Goal: Task Accomplishment & Management: Complete application form

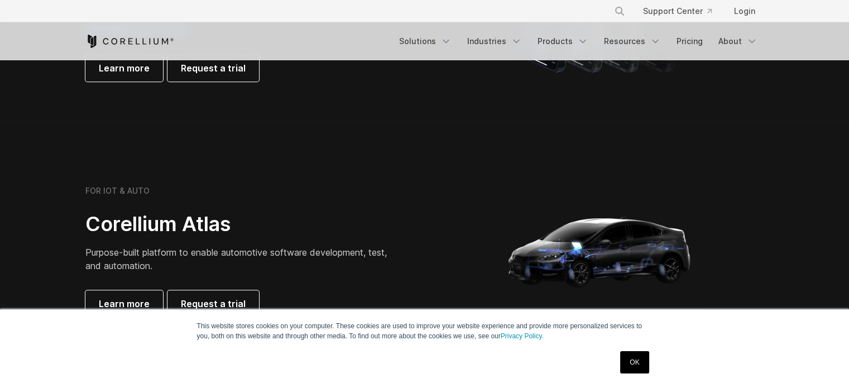
scroll to position [818, 0]
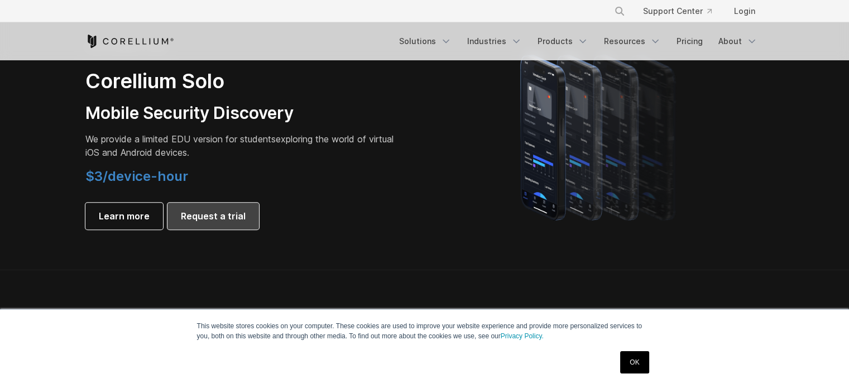
click at [183, 224] on link "Request a trial" at bounding box center [213, 216] width 92 height 27
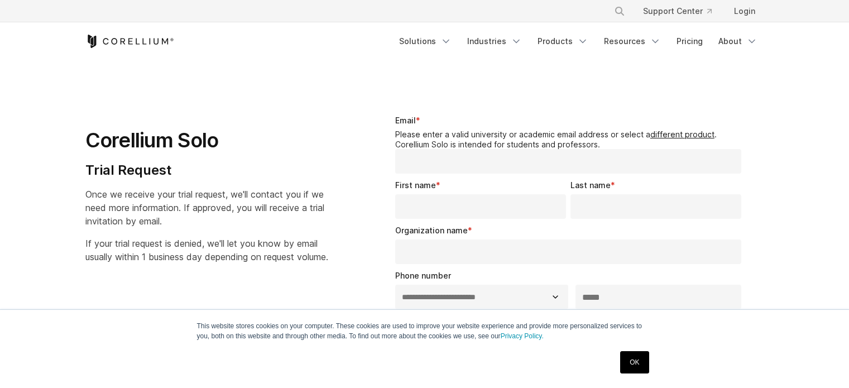
select select "**"
click at [730, 36] on link "About" at bounding box center [738, 41] width 52 height 20
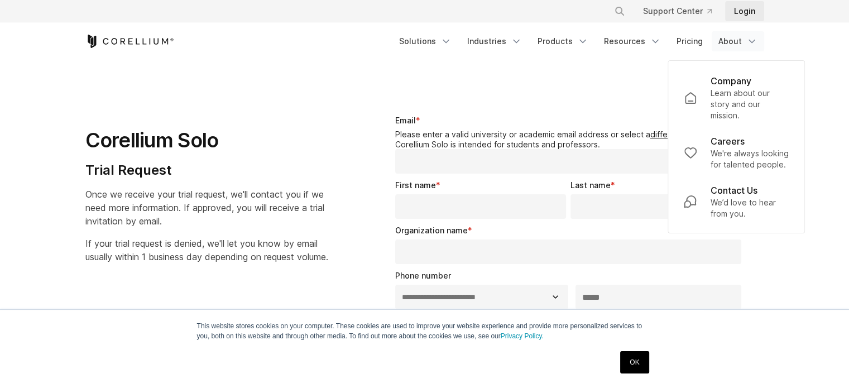
click at [750, 12] on link "Login" at bounding box center [744, 11] width 39 height 20
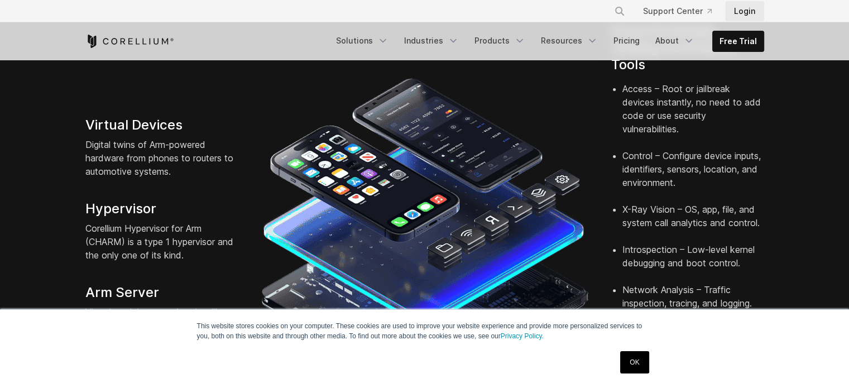
click at [740, 15] on link "Login" at bounding box center [744, 11] width 39 height 20
